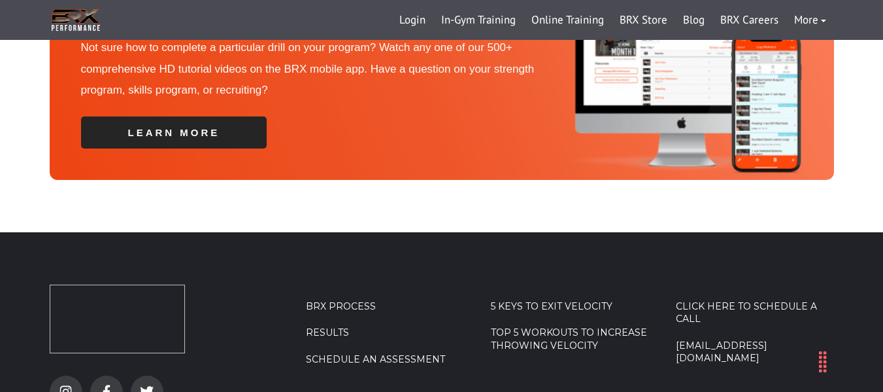
scroll to position [3853, 0]
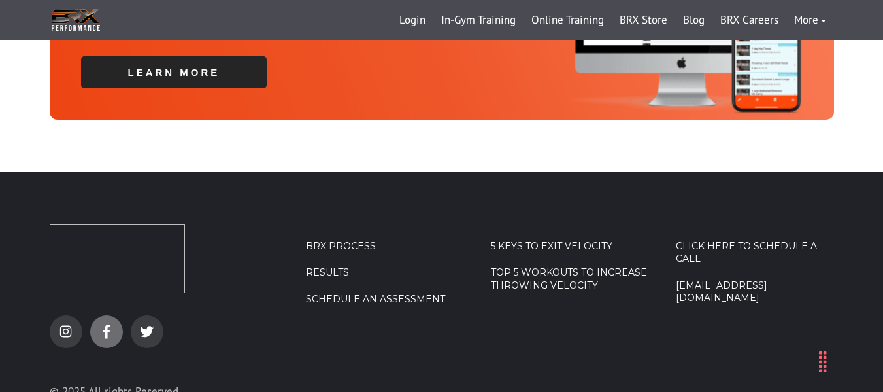
click at [105, 325] on icon at bounding box center [106, 332] width 7 height 14
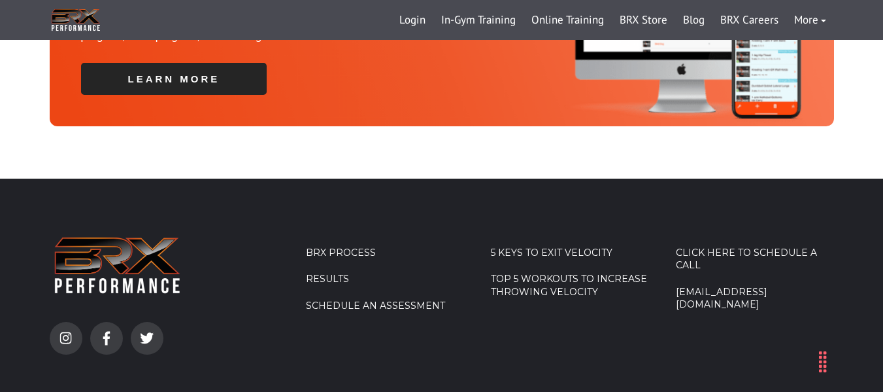
scroll to position [3853, 0]
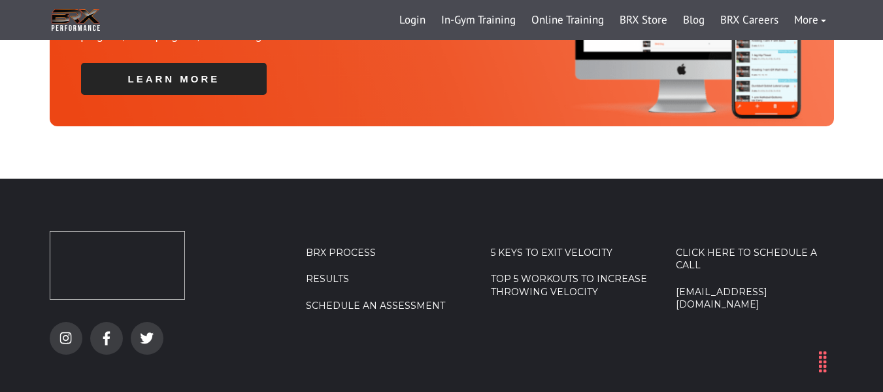
scroll to position [3853, 0]
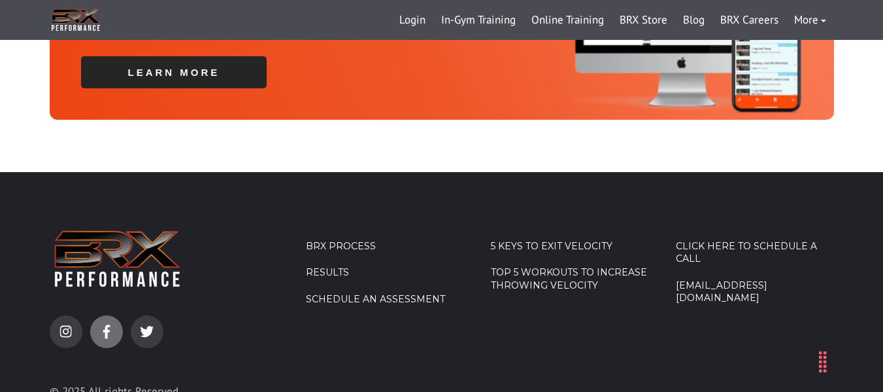
click at [99, 315] on link "facebook-f" at bounding box center [106, 331] width 33 height 33
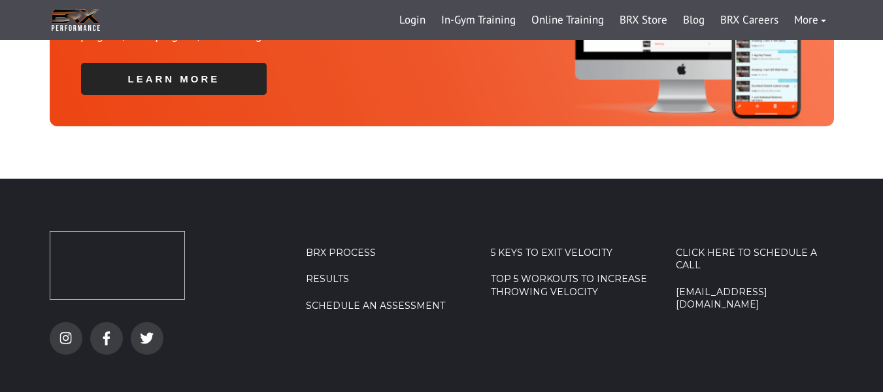
scroll to position [3853, 0]
